Goal: Information Seeking & Learning: Check status

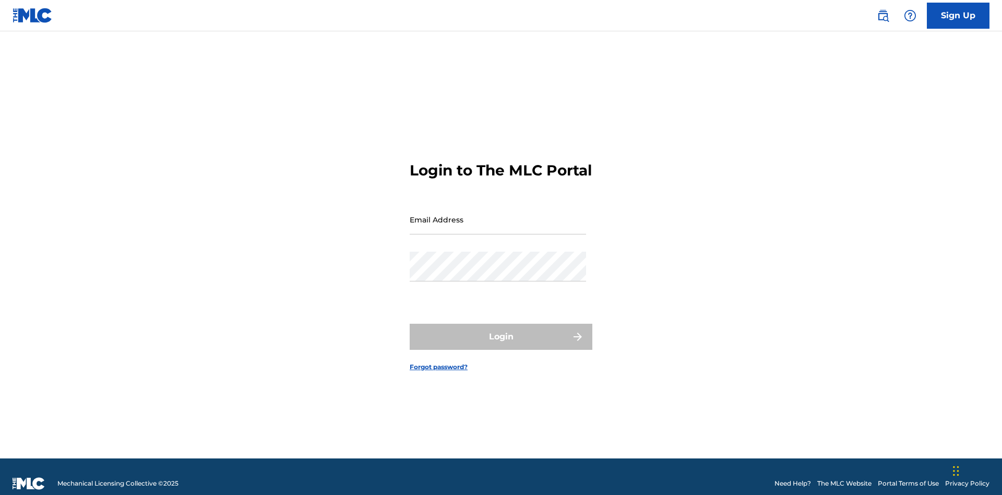
scroll to position [14, 0]
click at [498, 214] on input "Email Address" at bounding box center [498, 220] width 176 height 30
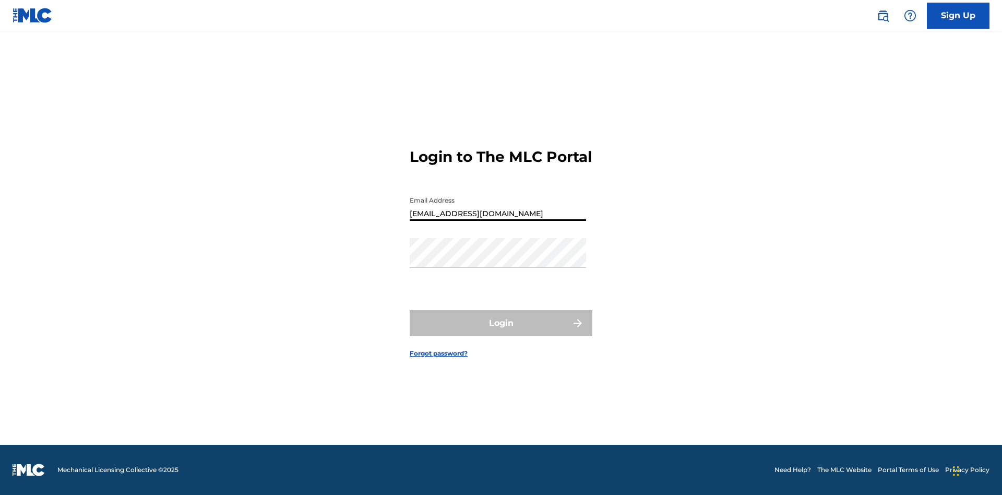
type input "[EMAIL_ADDRESS][DOMAIN_NAME]"
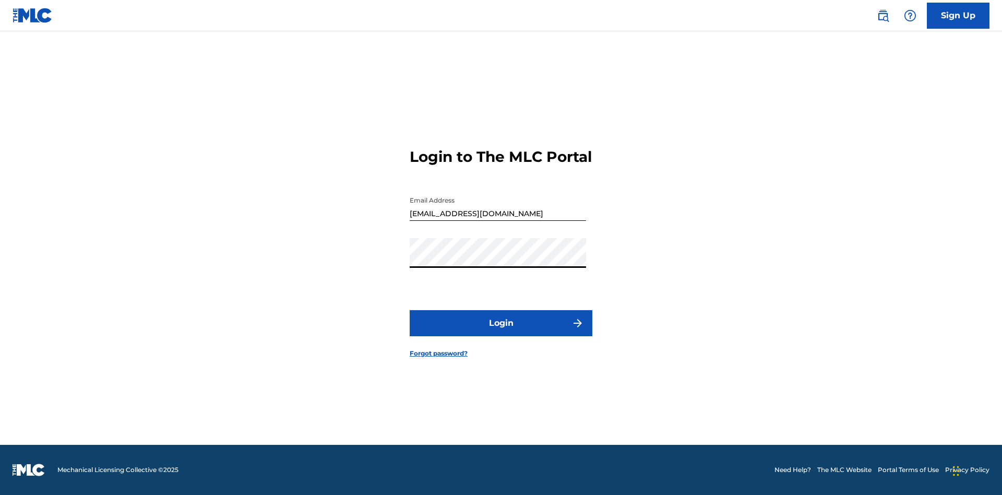
click at [501, 332] on button "Login" at bounding box center [501, 323] width 183 height 26
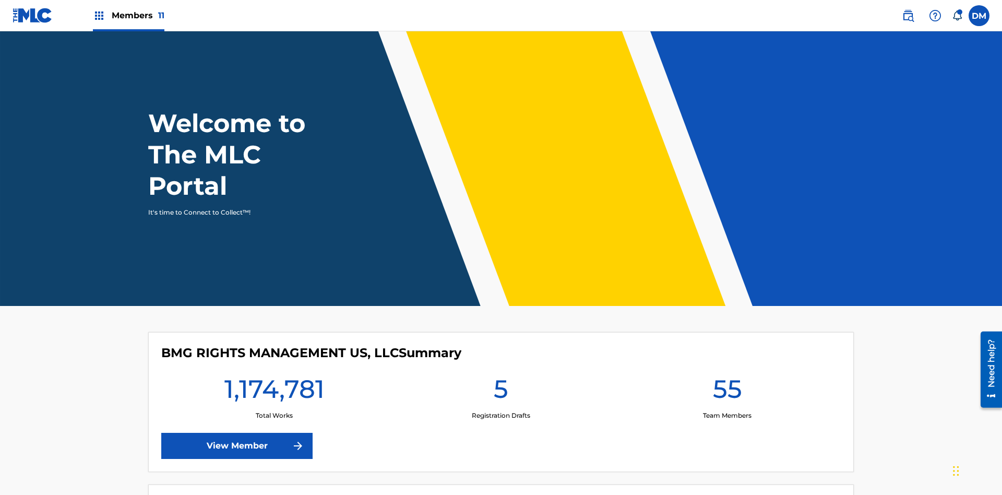
scroll to position [45, 0]
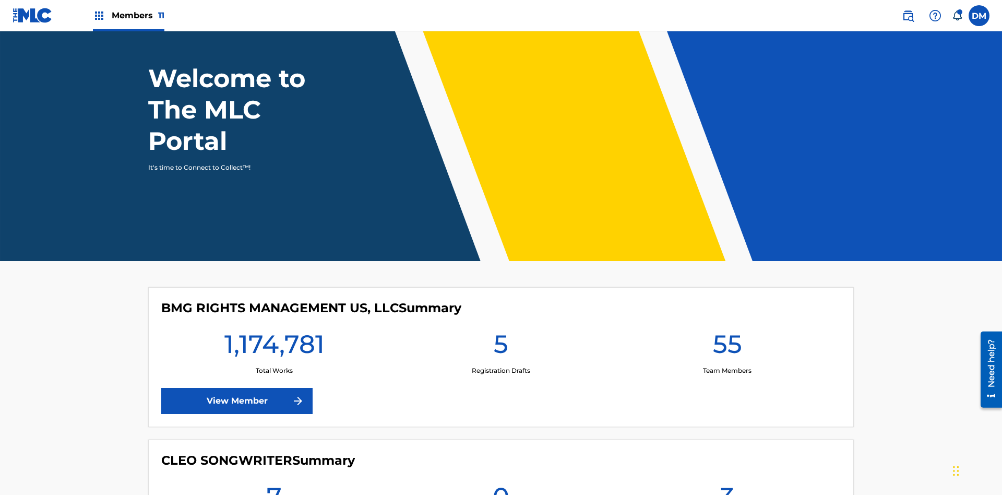
click at [128, 15] on span "Members 11" at bounding box center [138, 15] width 53 height 12
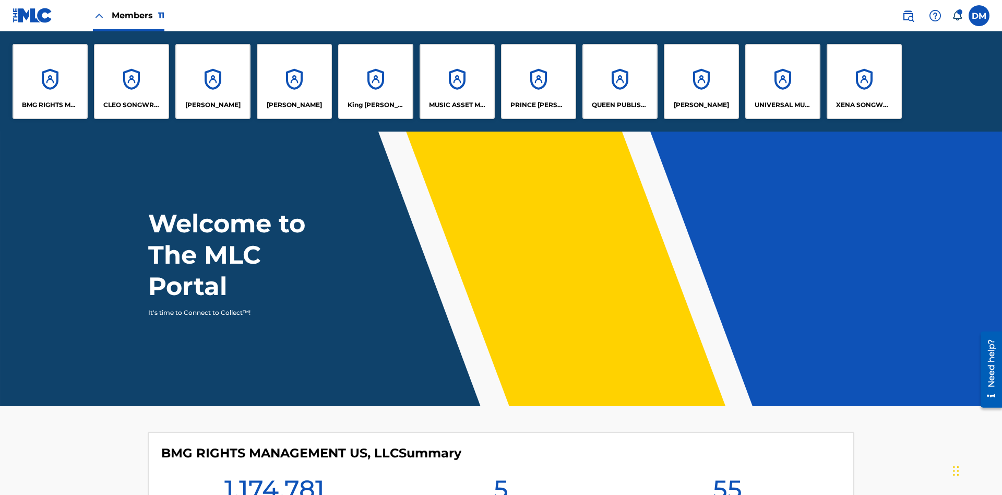
click at [782, 105] on p "UNIVERSAL MUSIC PUB GROUP" at bounding box center [782, 104] width 57 height 9
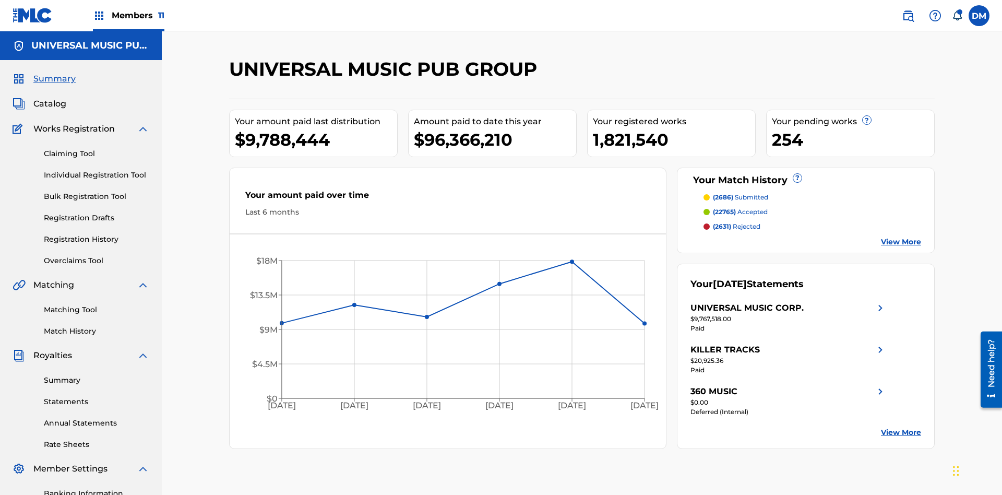
click at [97, 234] on link "Registration History" at bounding box center [96, 239] width 105 height 11
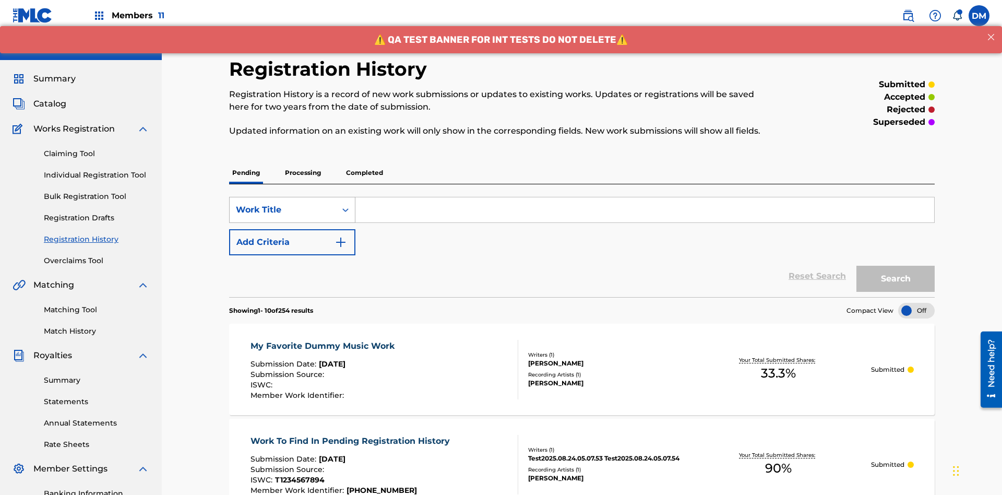
click at [283, 203] on div "Work Title" at bounding box center [283, 209] width 94 height 13
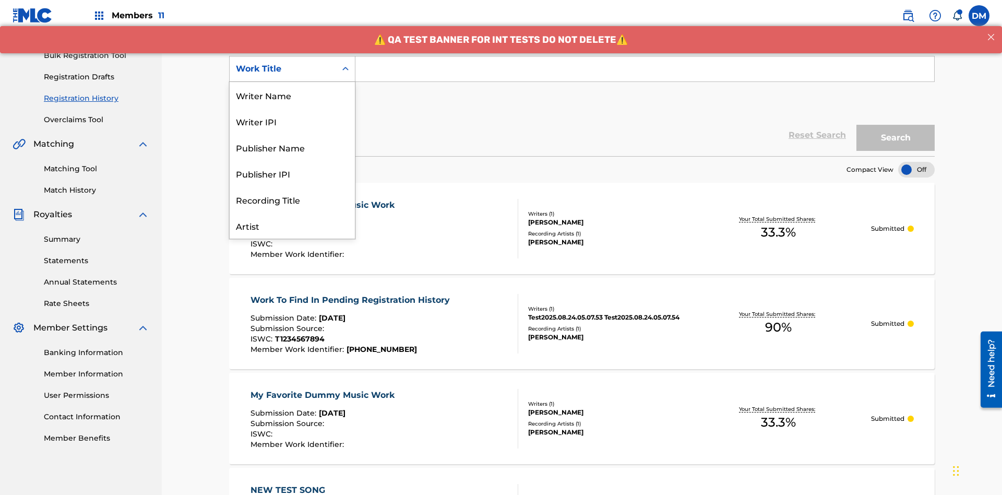
scroll to position [52, 0]
click at [292, 225] on div "Work Title" at bounding box center [292, 225] width 125 height 26
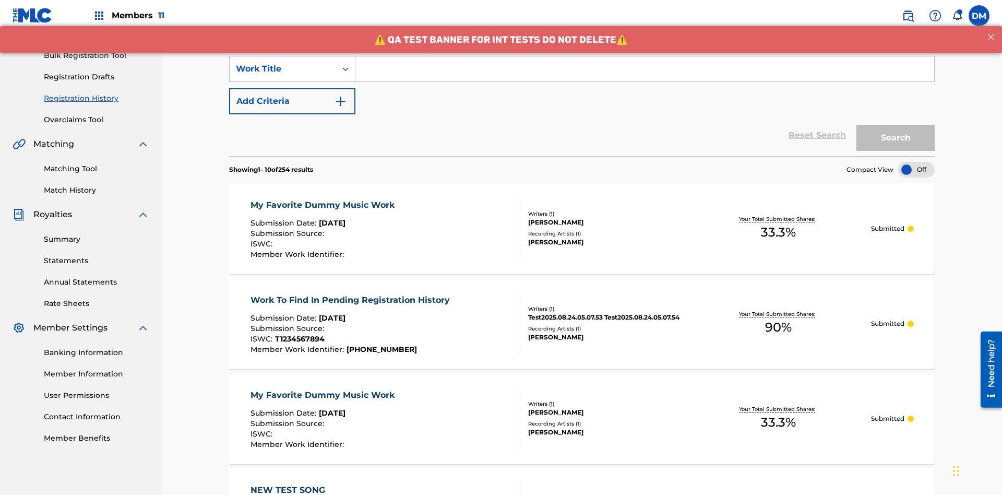
click at [292, 88] on button "Add Criteria" at bounding box center [292, 101] width 126 height 26
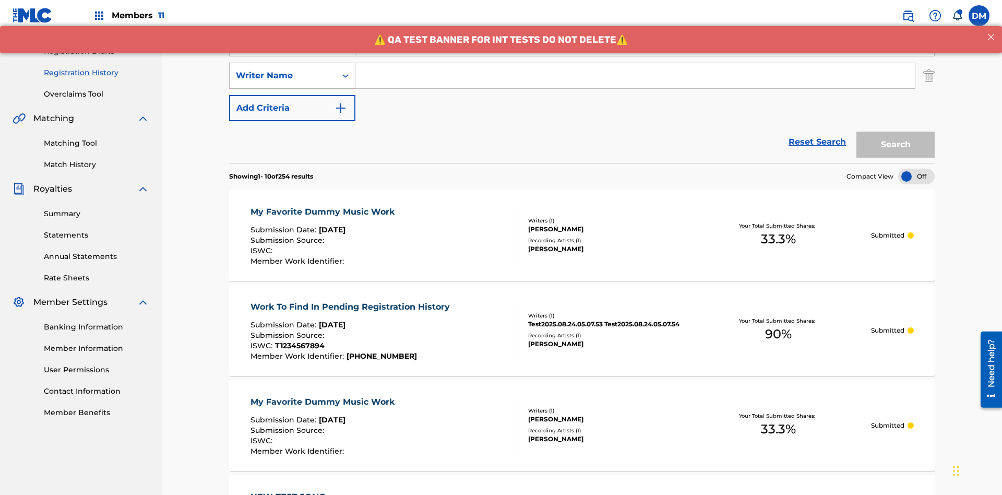
click at [283, 69] on div "Writer Name" at bounding box center [283, 75] width 94 height 13
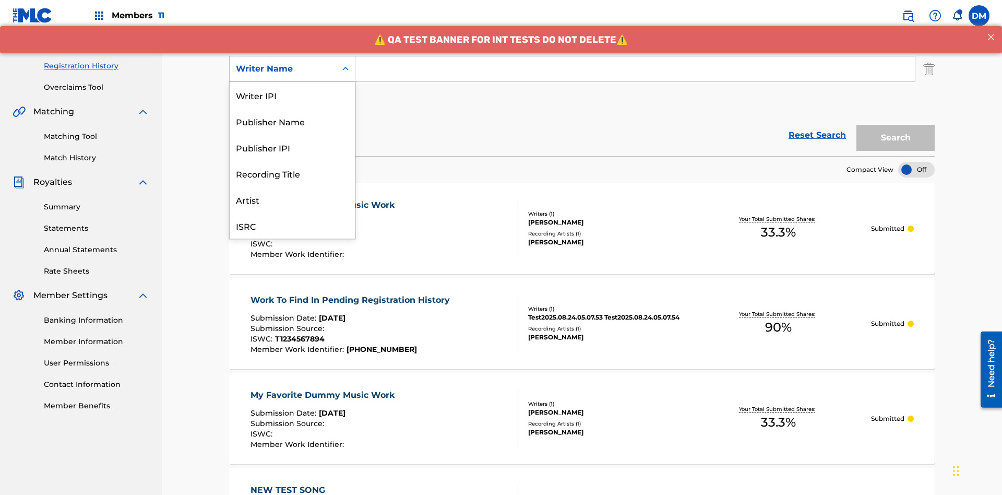
scroll to position [26, 0]
click at [292, 147] on div "Recording Title" at bounding box center [292, 147] width 125 height 26
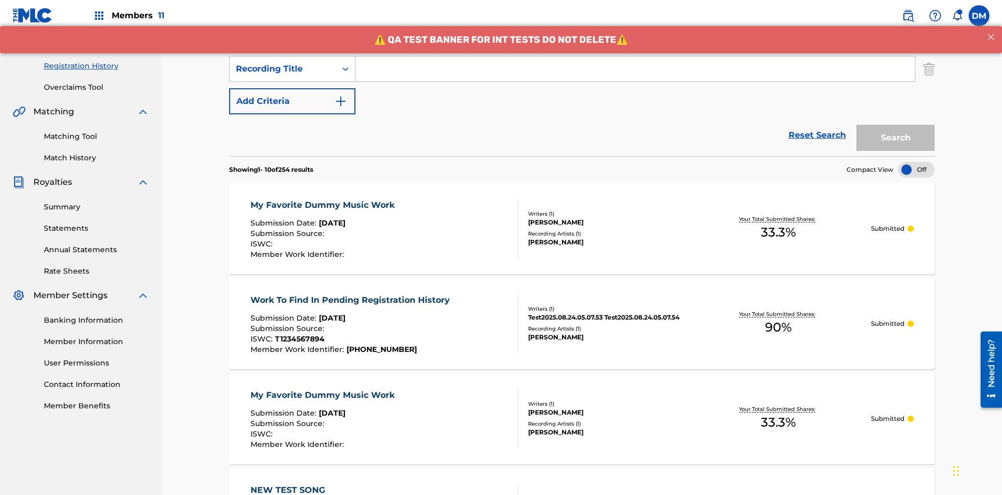
click at [292, 88] on button "Add Criteria" at bounding box center [292, 101] width 126 height 26
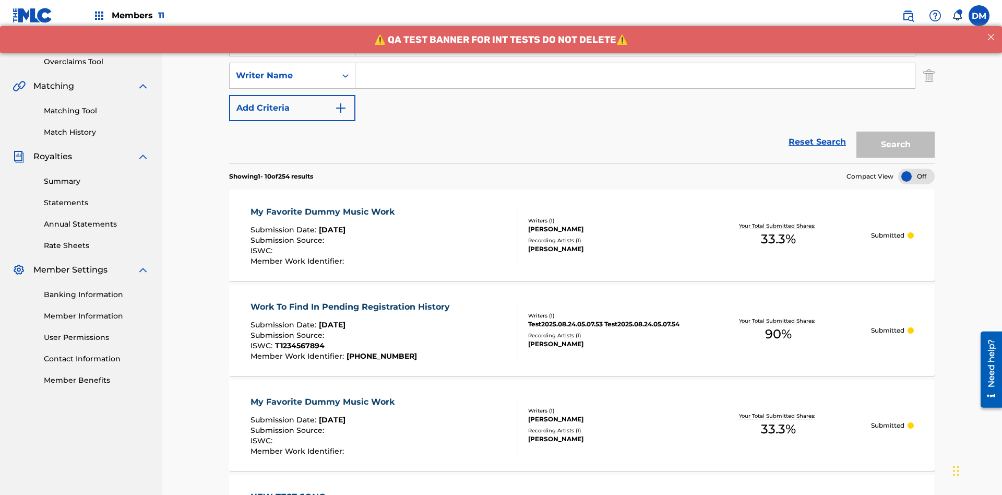
scroll to position [206, 0]
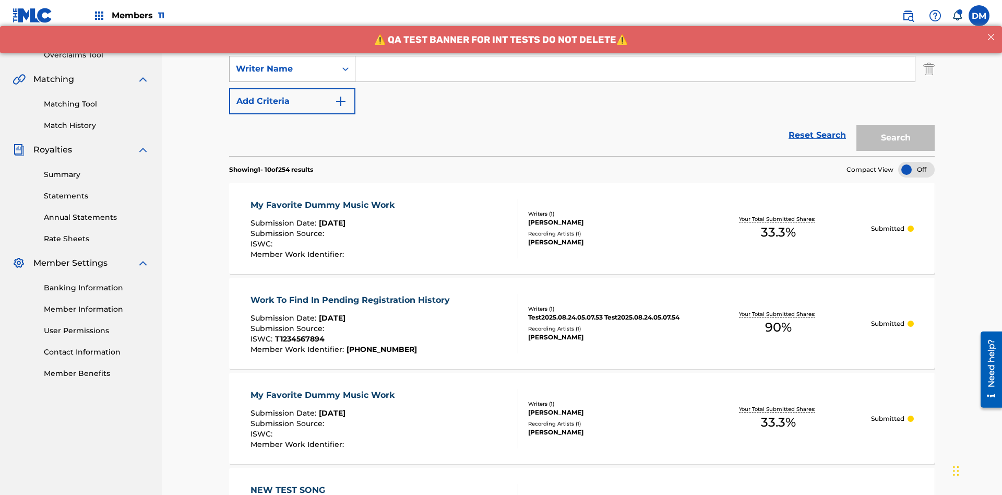
click at [283, 69] on div "Writer Name" at bounding box center [283, 69] width 94 height 13
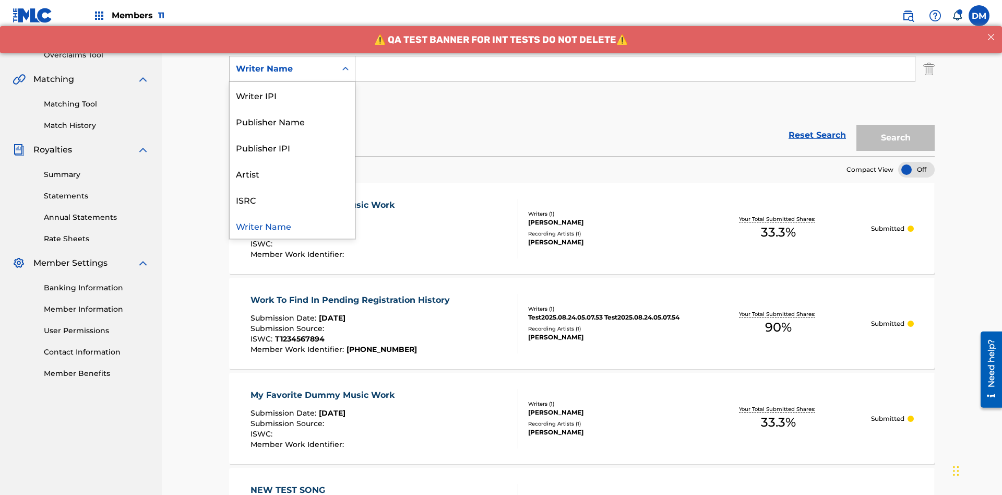
click at [292, 199] on div "ISRC" at bounding box center [292, 199] width 125 height 26
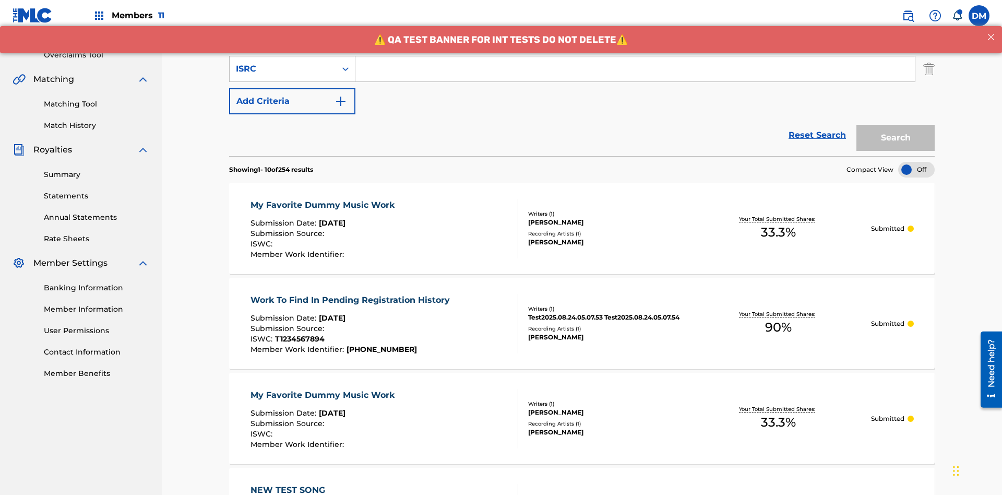
click at [292, 88] on button "Add Criteria" at bounding box center [292, 101] width 126 height 26
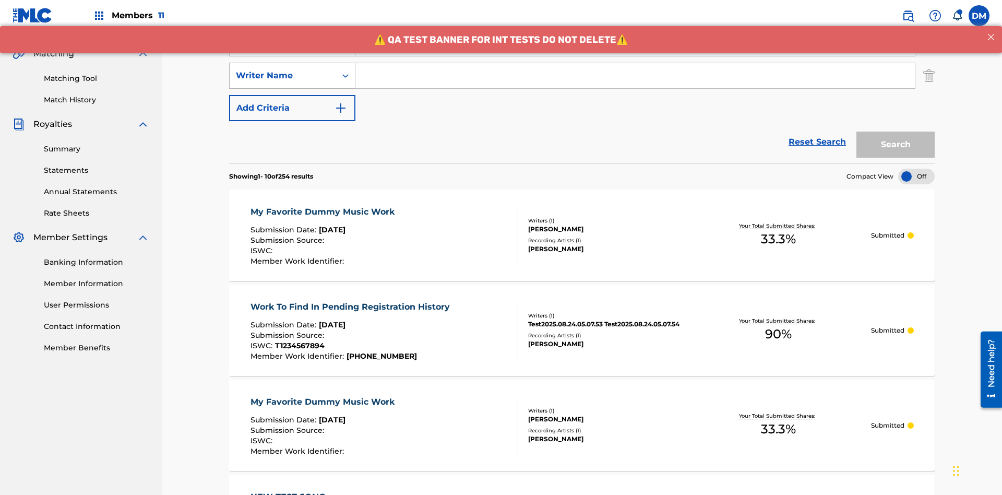
click at [283, 69] on div "Writer Name" at bounding box center [283, 75] width 94 height 13
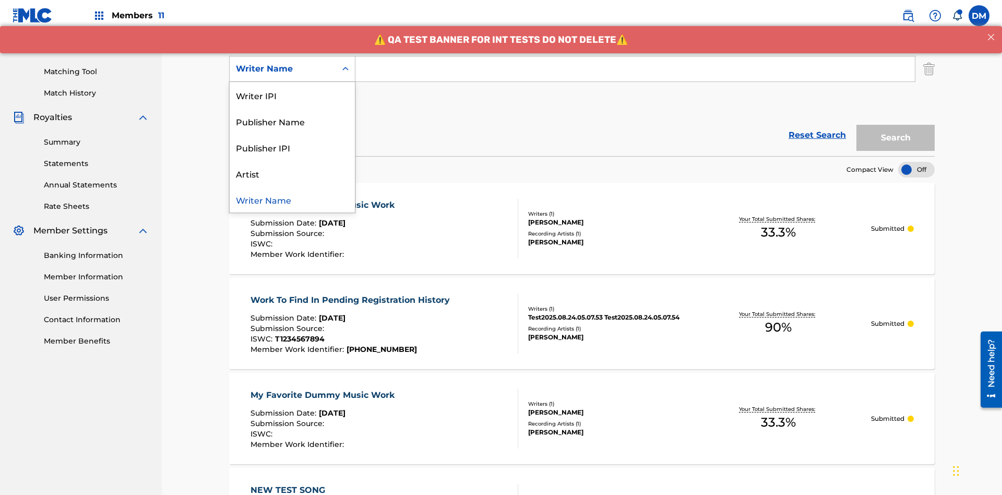
click at [292, 199] on div "Writer Name" at bounding box center [292, 199] width 125 height 26
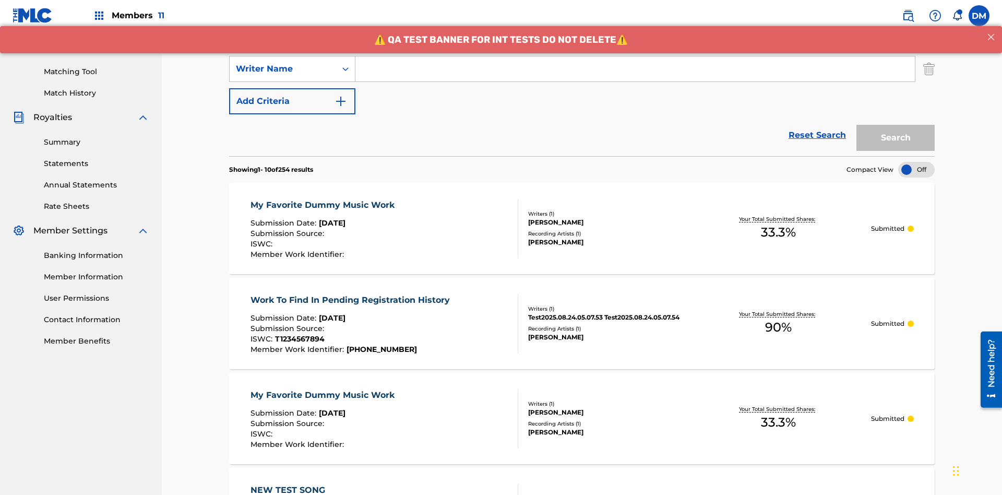
click at [292, 88] on button "Add Criteria" at bounding box center [292, 101] width 126 height 26
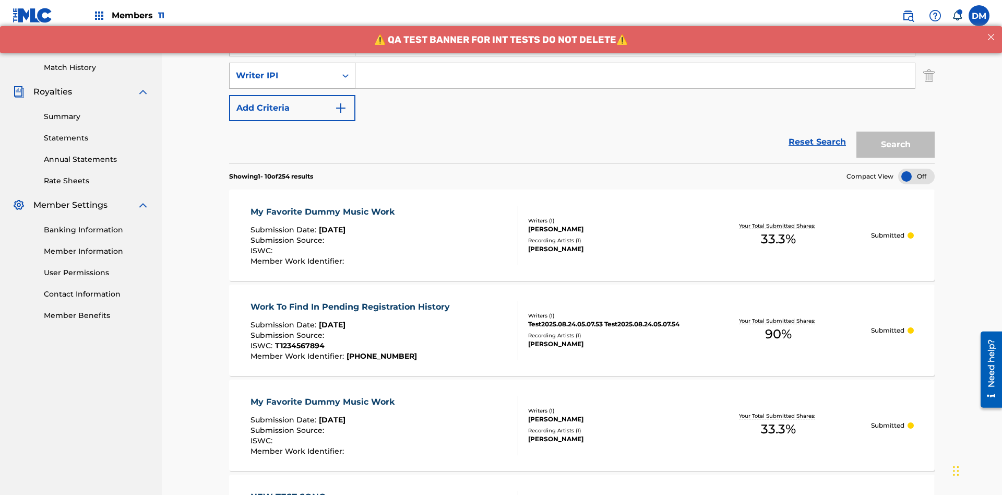
click at [283, 69] on div "Writer IPI" at bounding box center [283, 75] width 94 height 13
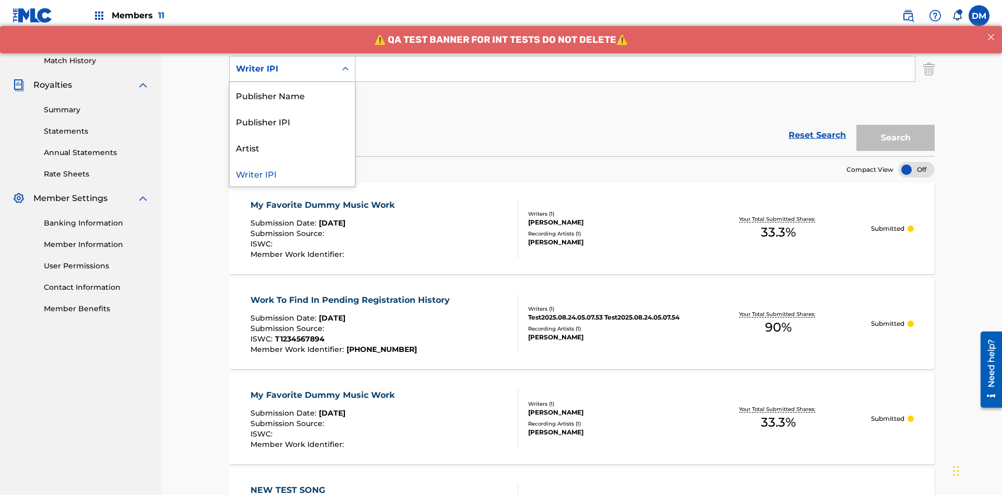
click at [292, 95] on div "Publisher Name" at bounding box center [292, 95] width 125 height 26
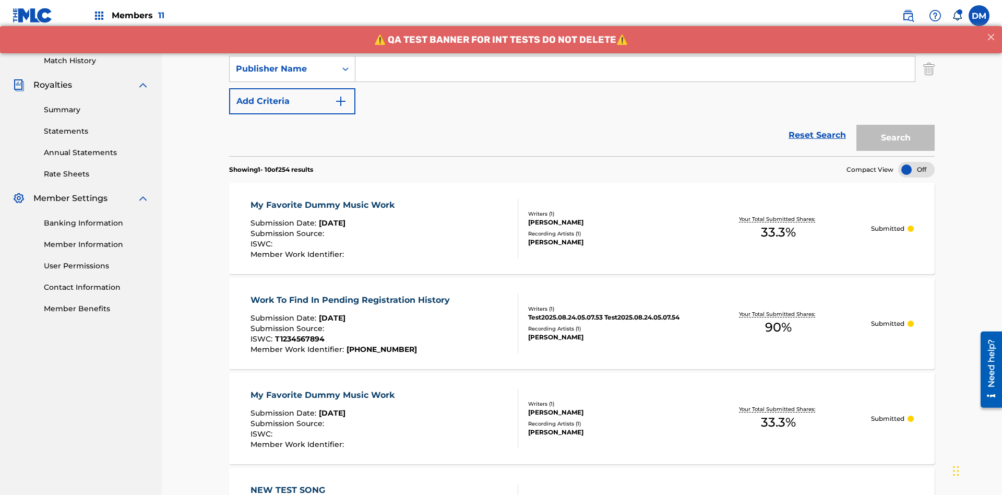
click at [292, 88] on button "Add Criteria" at bounding box center [292, 101] width 126 height 26
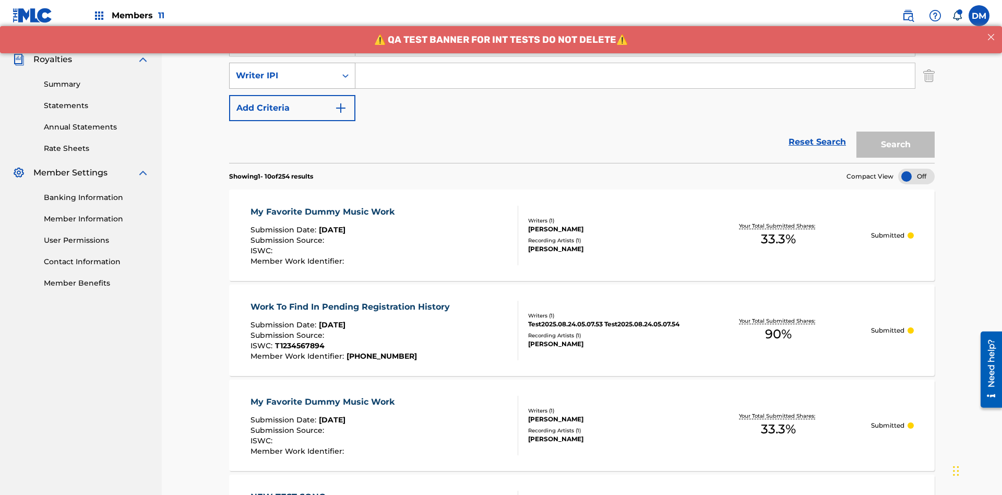
click at [283, 69] on div "Writer IPI" at bounding box center [283, 75] width 94 height 13
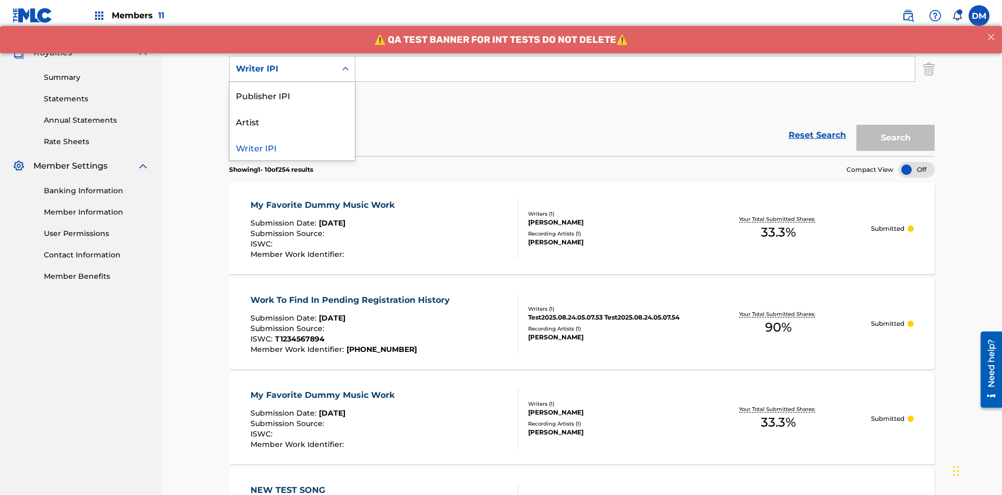
click at [292, 95] on div "Publisher IPI" at bounding box center [292, 95] width 125 height 26
click at [292, 88] on button "Add Criteria" at bounding box center [292, 101] width 126 height 26
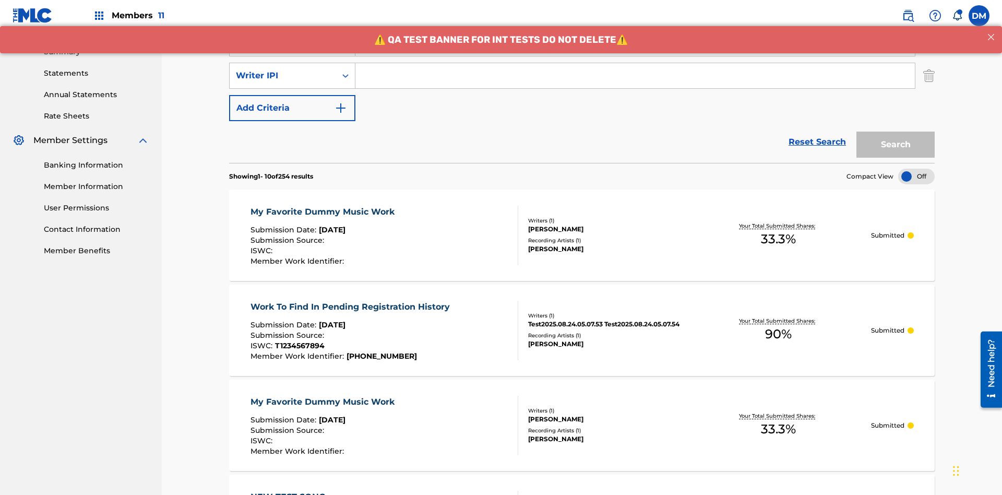
scroll to position [335, 0]
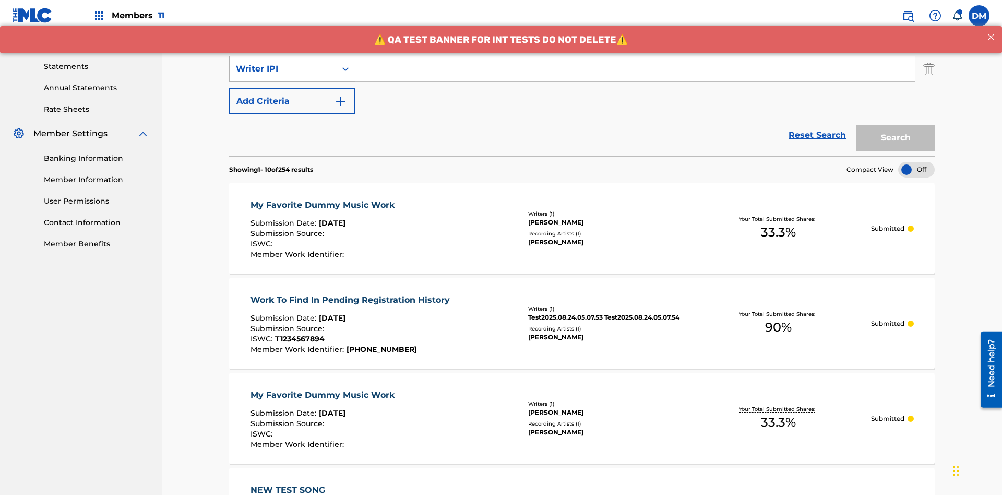
click at [283, 69] on div "Writer IPI" at bounding box center [283, 69] width 94 height 13
click at [292, 95] on div "Artist" at bounding box center [292, 95] width 125 height 26
click at [292, 88] on button "Add Criteria" at bounding box center [292, 101] width 126 height 26
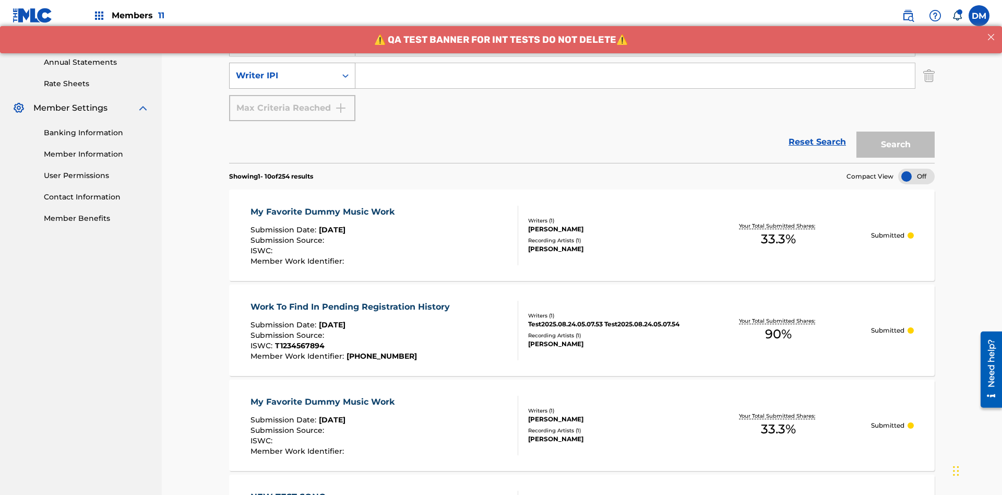
click at [283, 69] on div "Writer IPI" at bounding box center [283, 75] width 94 height 13
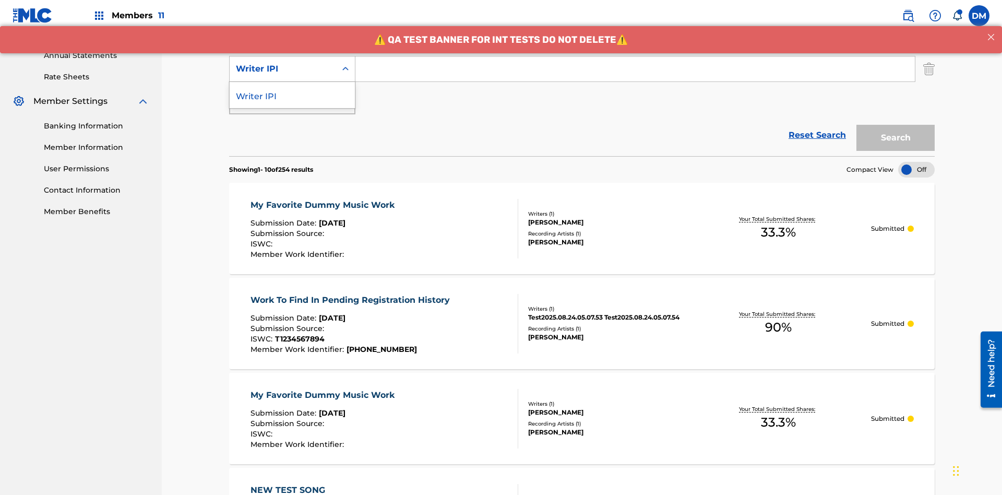
click at [292, 95] on div "Writer IPI" at bounding box center [292, 95] width 125 height 26
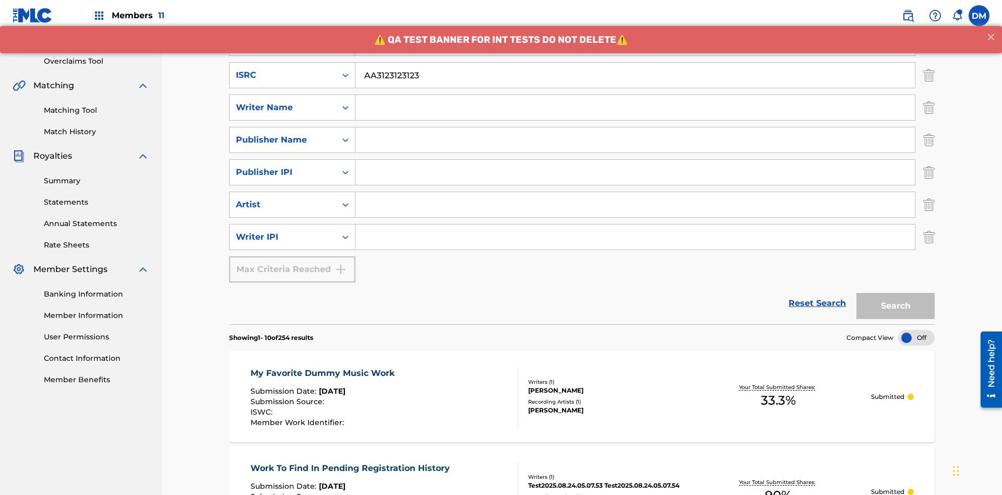
type input "AA3123123123"
click at [644, 23] on input "Search Form" at bounding box center [644, 10] width 579 height 25
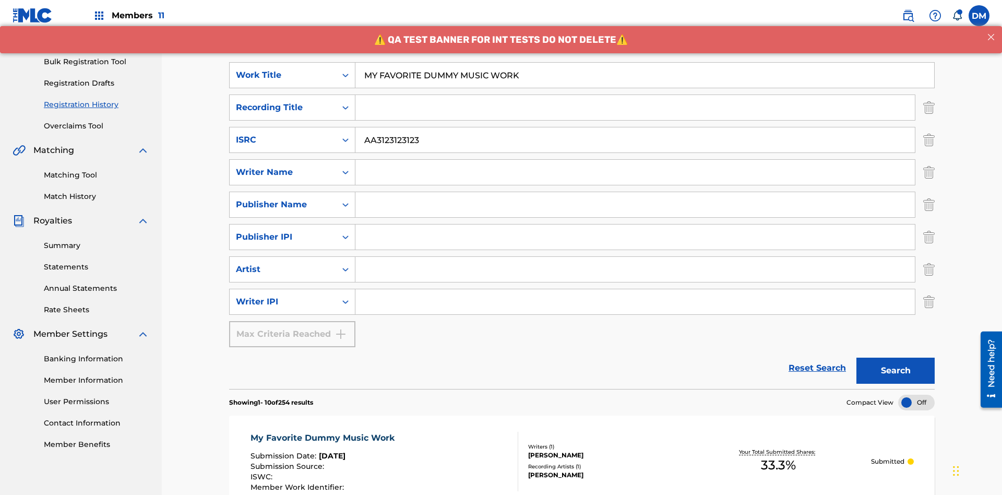
type input "MY FAVORITE DUMMY MUSIC WORK"
click at [635, 160] on input "Search Form" at bounding box center [634, 172] width 559 height 25
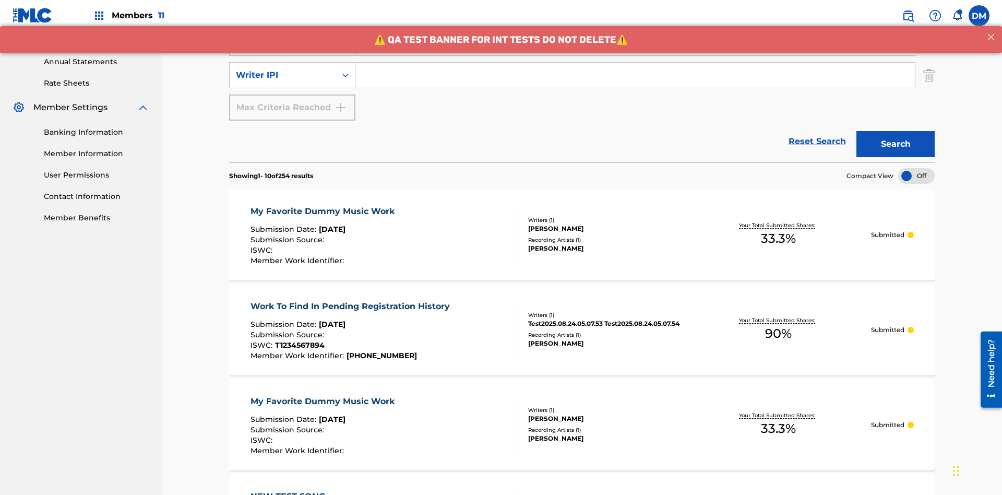
type input "[PERSON_NAME]"
click at [635, 75] on input "Search Form" at bounding box center [634, 75] width 559 height 25
type input "00741807247"
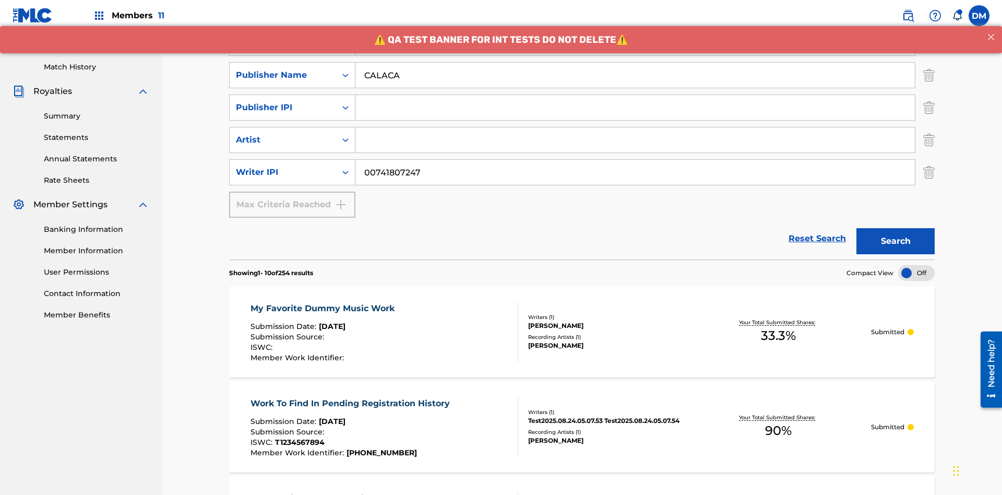
type input "CALACA"
click at [635, 95] on input "Search Form" at bounding box center [634, 107] width 559 height 25
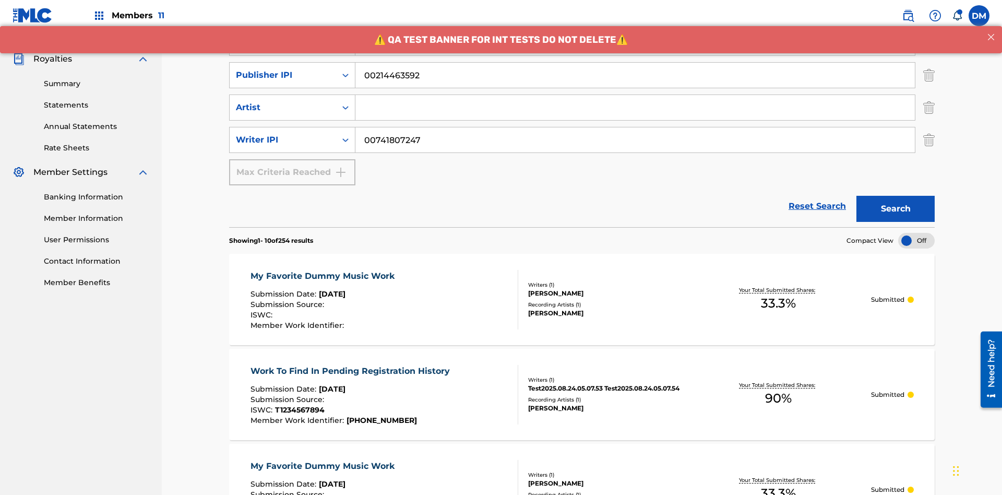
type input "00214463592"
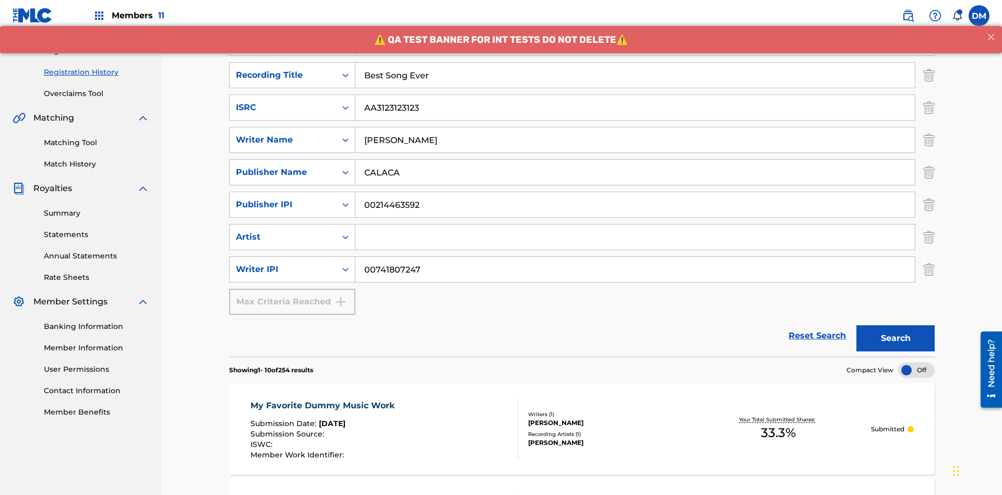
type input "Best Song Ever"
click at [635, 224] on input "Search Form" at bounding box center [634, 236] width 559 height 25
